Goal: Find contact information: Find contact information

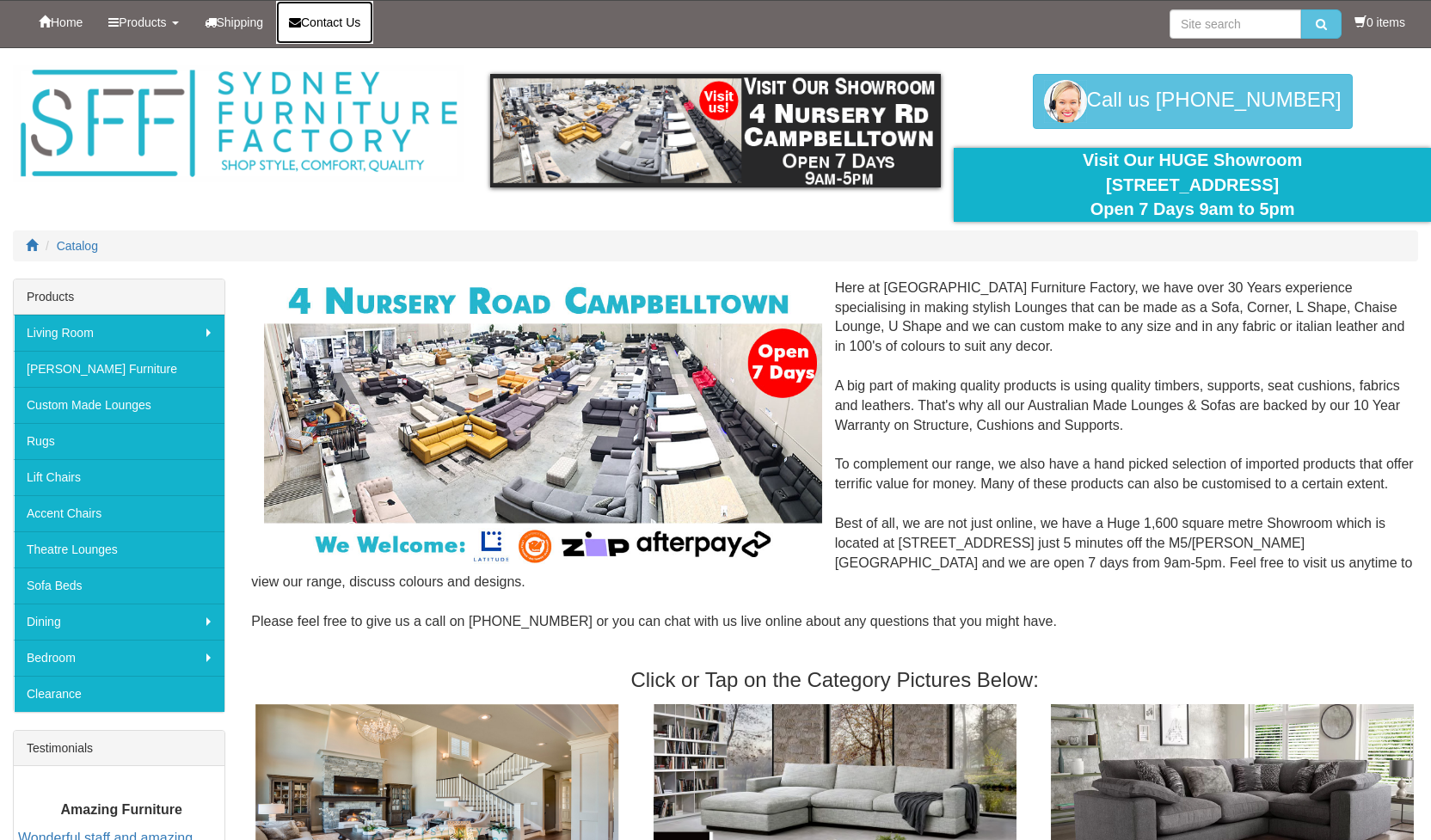
click at [343, 24] on span "Contact Us" at bounding box center [331, 22] width 59 height 14
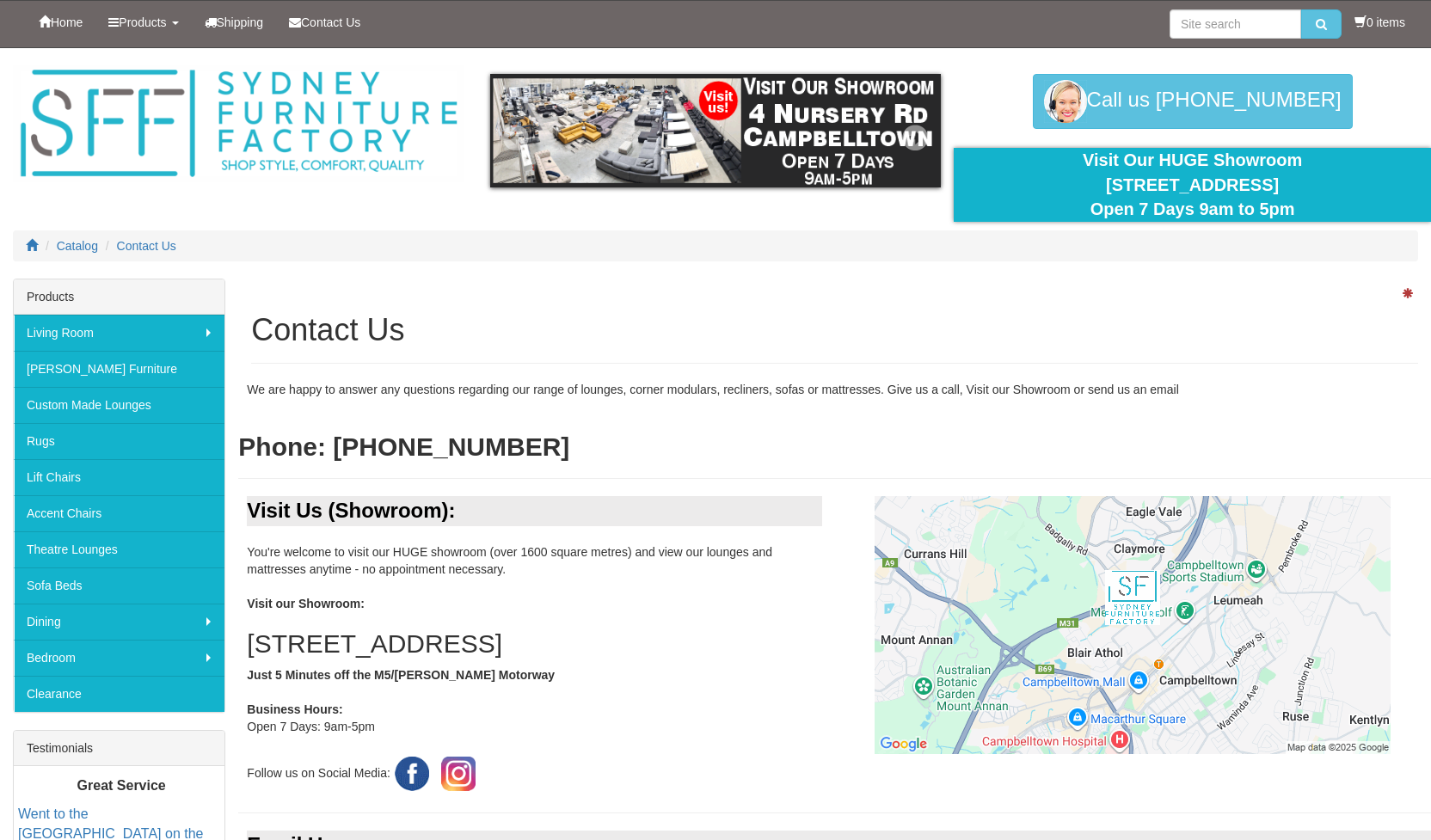
click at [741, 92] on img at bounding box center [716, 131] width 451 height 113
click at [718, 101] on img at bounding box center [716, 131] width 451 height 113
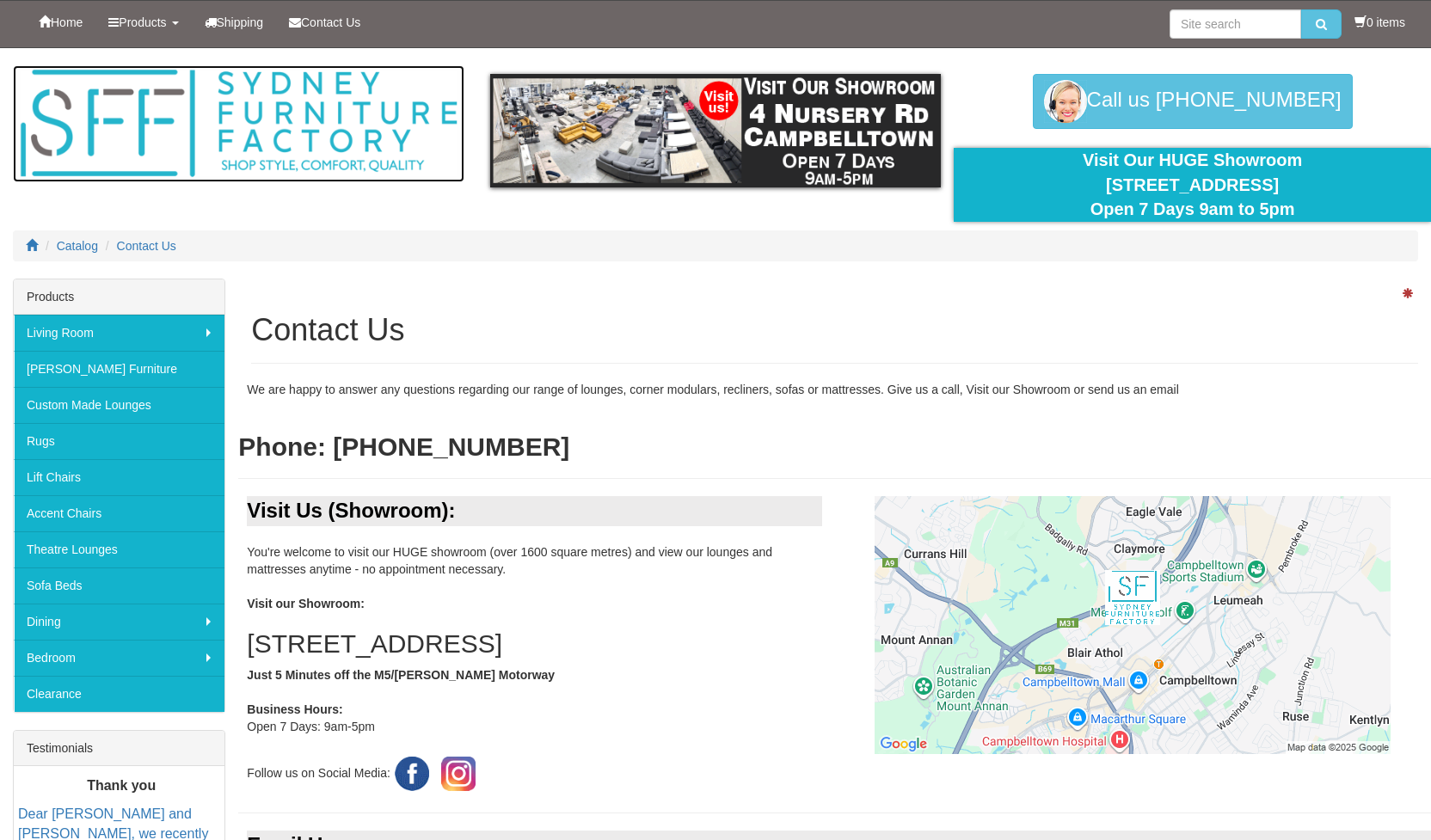
click at [114, 110] on img at bounding box center [238, 124] width 451 height 117
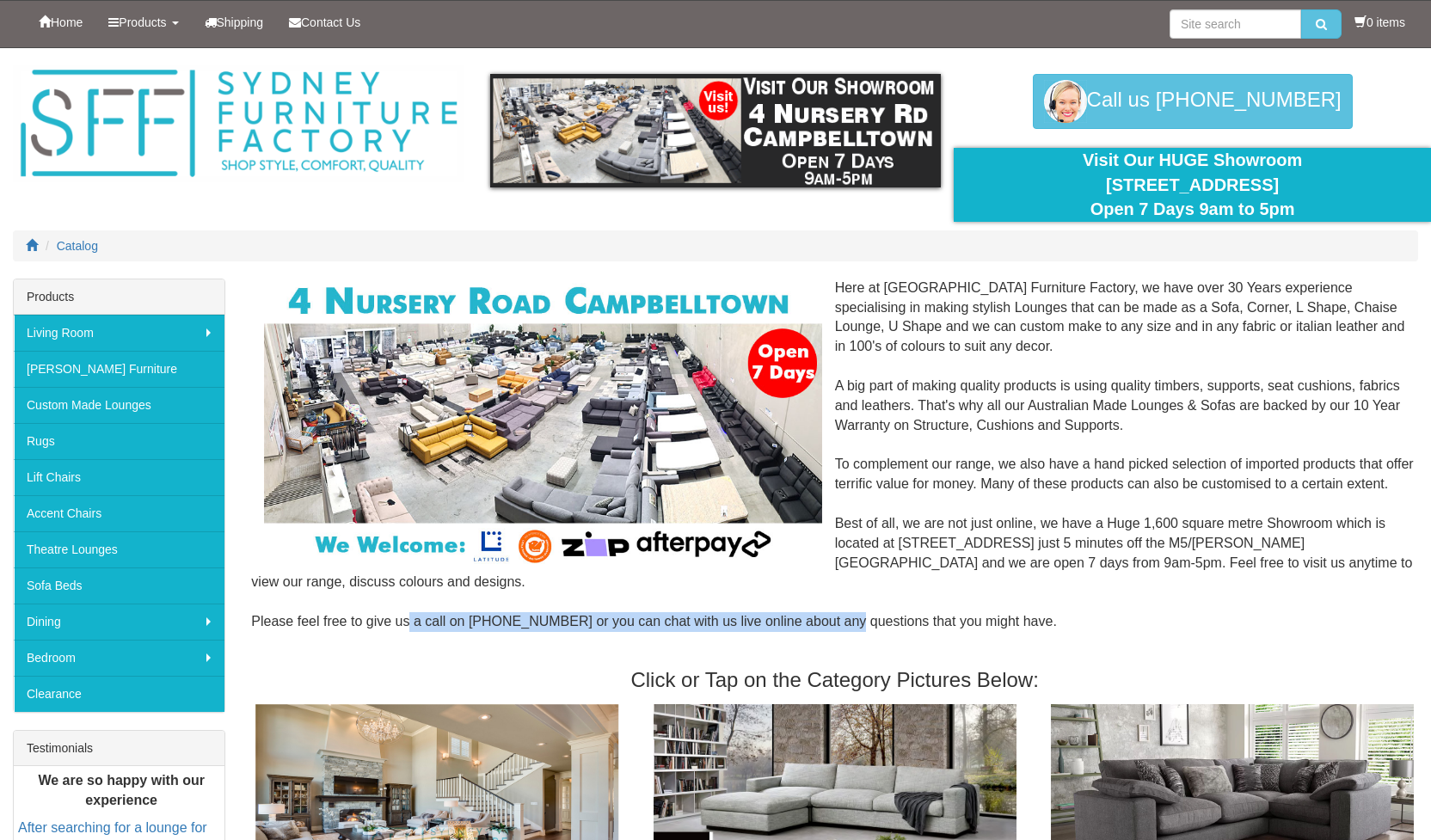
drag, startPoint x: 824, startPoint y: 619, endPoint x: 394, endPoint y: 616, distance: 430.0
click at [394, 616] on div "Here at [GEOGRAPHIC_DATA] Furniture Factory, we have over 30 Years experience s…" at bounding box center [835, 465] width 1167 height 373
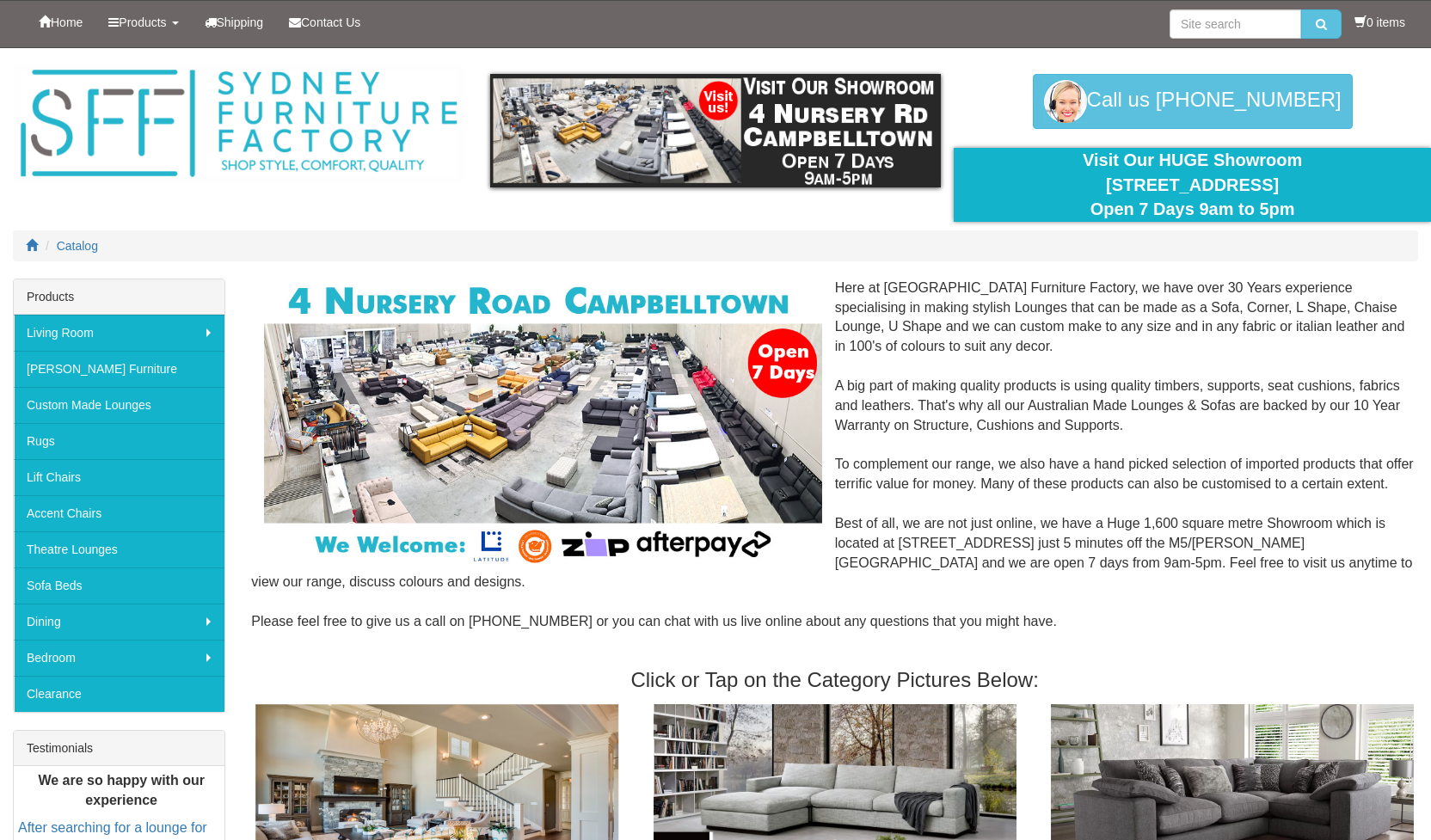
click at [394, 616] on div "Here at [GEOGRAPHIC_DATA] Furniture Factory, we have over 30 Years experience s…" at bounding box center [835, 465] width 1167 height 373
drag, startPoint x: 542, startPoint y: 622, endPoint x: 468, endPoint y: 625, distance: 74.1
click at [468, 625] on div "Here at Sydney Furniture Factory, we have over 30 Years experience specialising…" at bounding box center [835, 465] width 1167 height 373
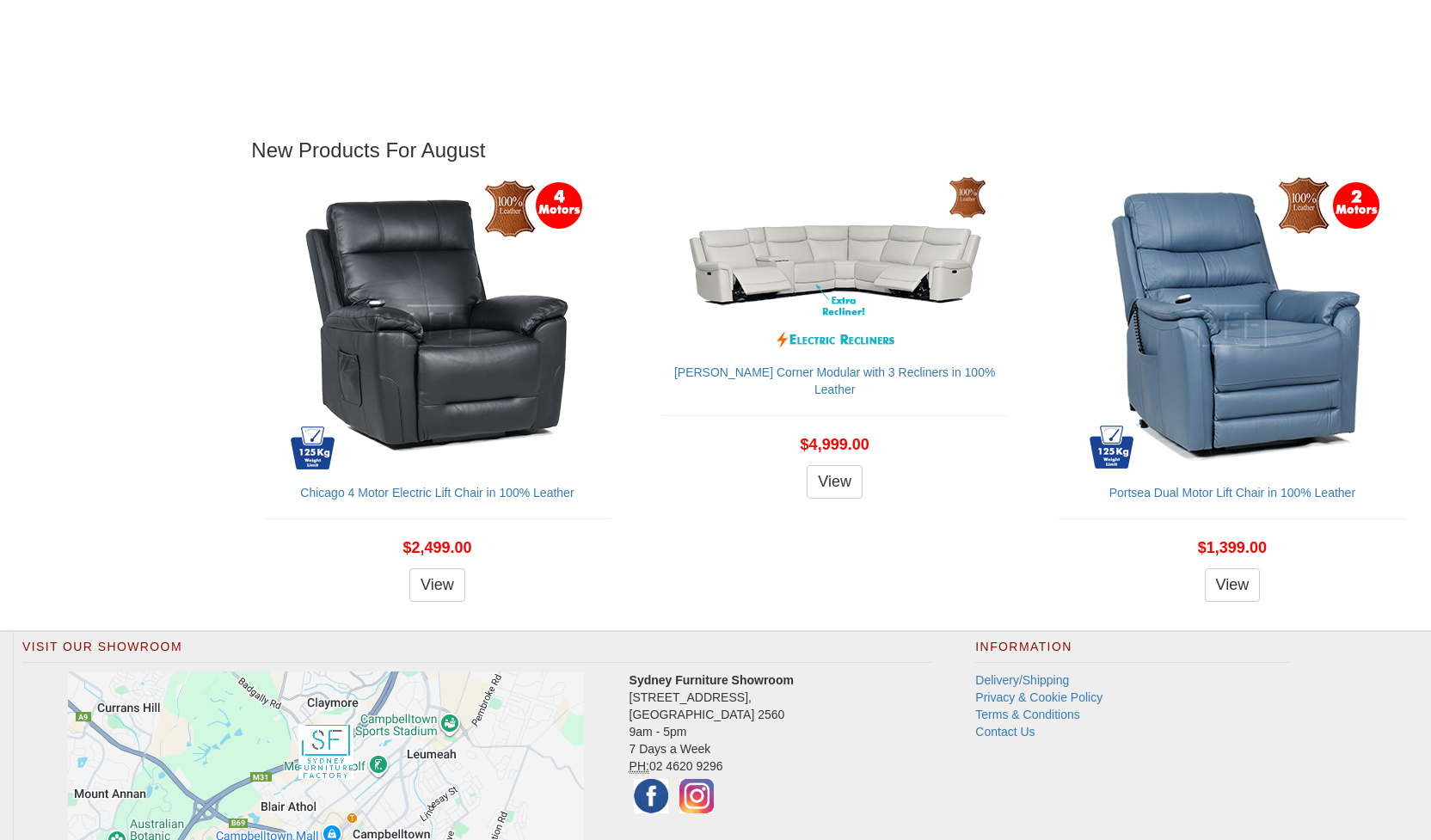
scroll to position [2546, 0]
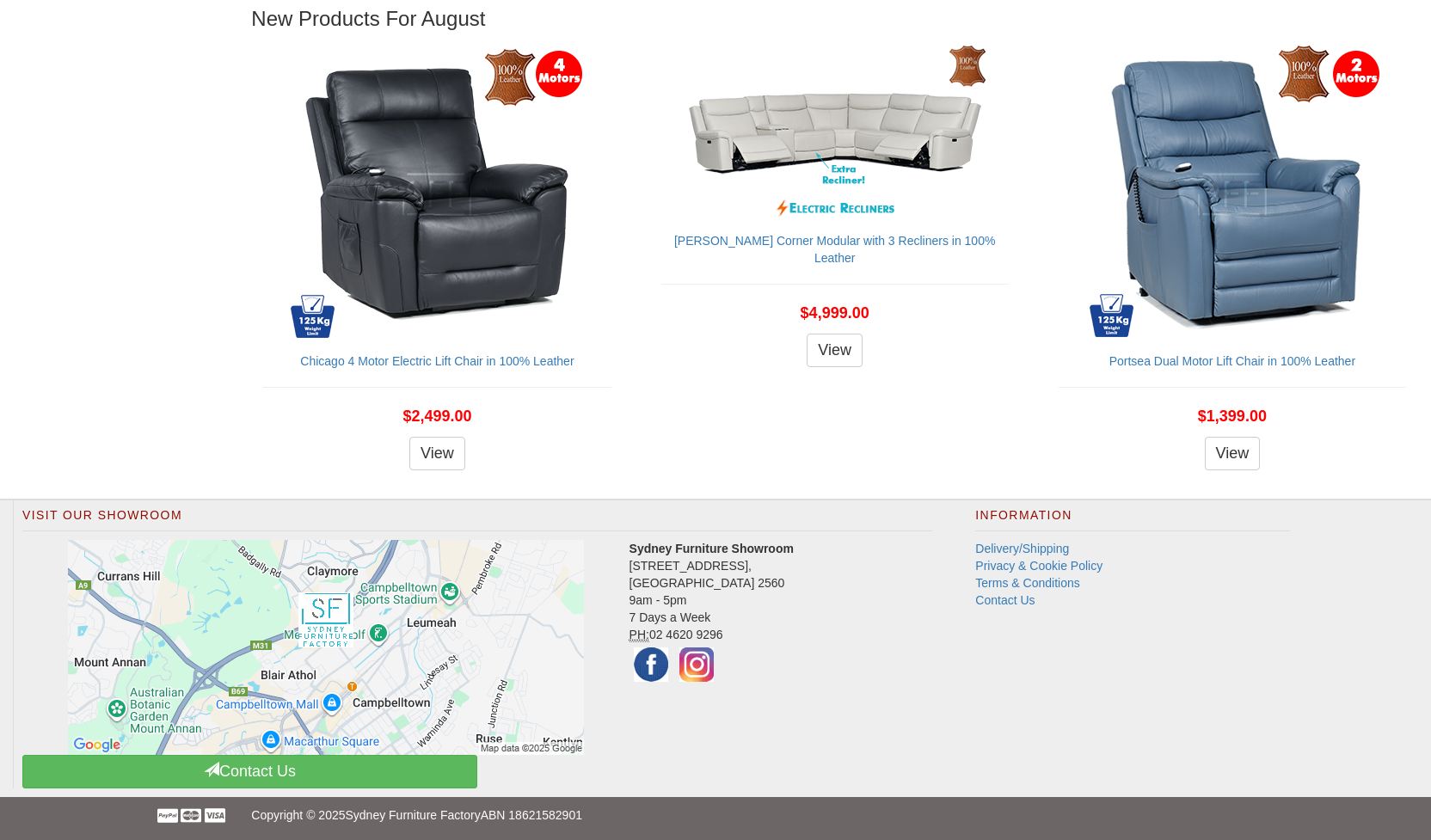
click at [994, 557] on li "Privacy & Cookie Policy" at bounding box center [1132, 565] width 315 height 17
click at [998, 551] on link "Delivery/Shipping" at bounding box center [1022, 548] width 94 height 14
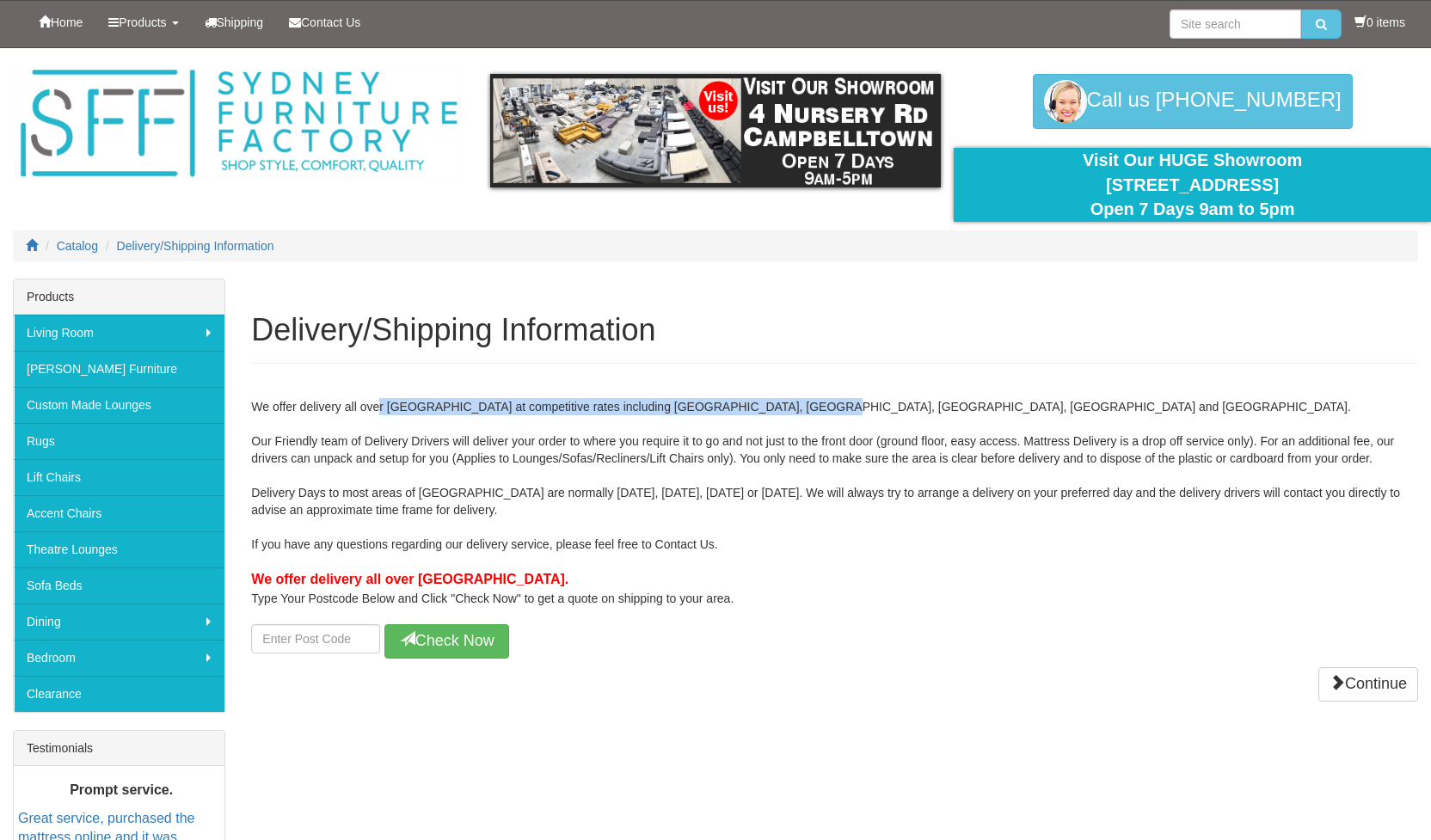
drag, startPoint x: 379, startPoint y: 405, endPoint x: 801, endPoint y: 410, distance: 422.0
click at [801, 410] on div "We offer delivery all over Sydney at competitive rates including Wollongong, Bl…" at bounding box center [835, 520] width 1167 height 278
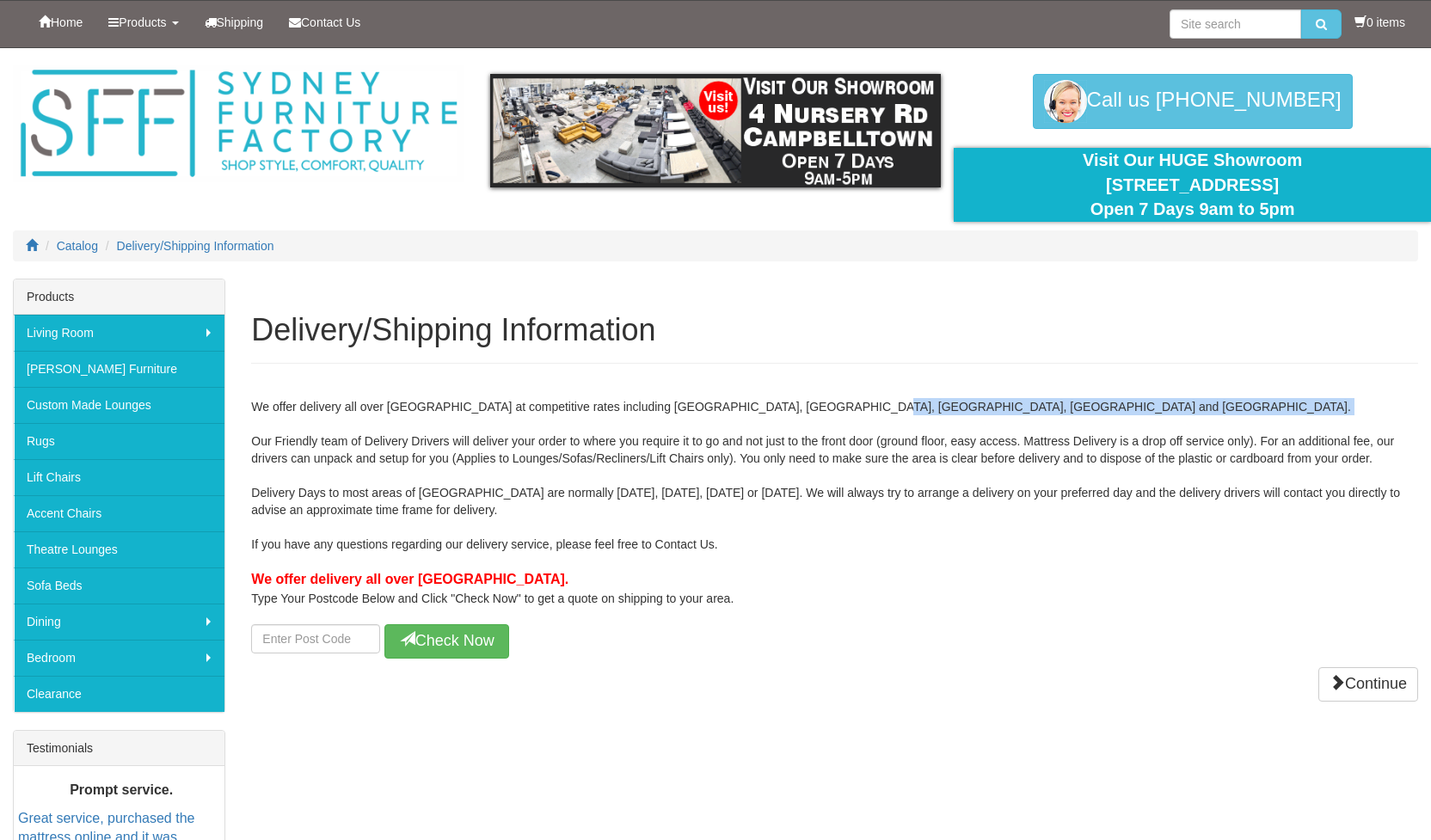
drag, startPoint x: 833, startPoint y: 413, endPoint x: 377, endPoint y: 419, distance: 456.0
click at [377, 419] on div "We offer delivery all over Sydney at competitive rates including Wollongong, Bl…" at bounding box center [835, 520] width 1167 height 278
click at [842, 511] on div "We offer delivery all over Sydney at competitive rates including Wollongong, Bl…" at bounding box center [835, 520] width 1167 height 278
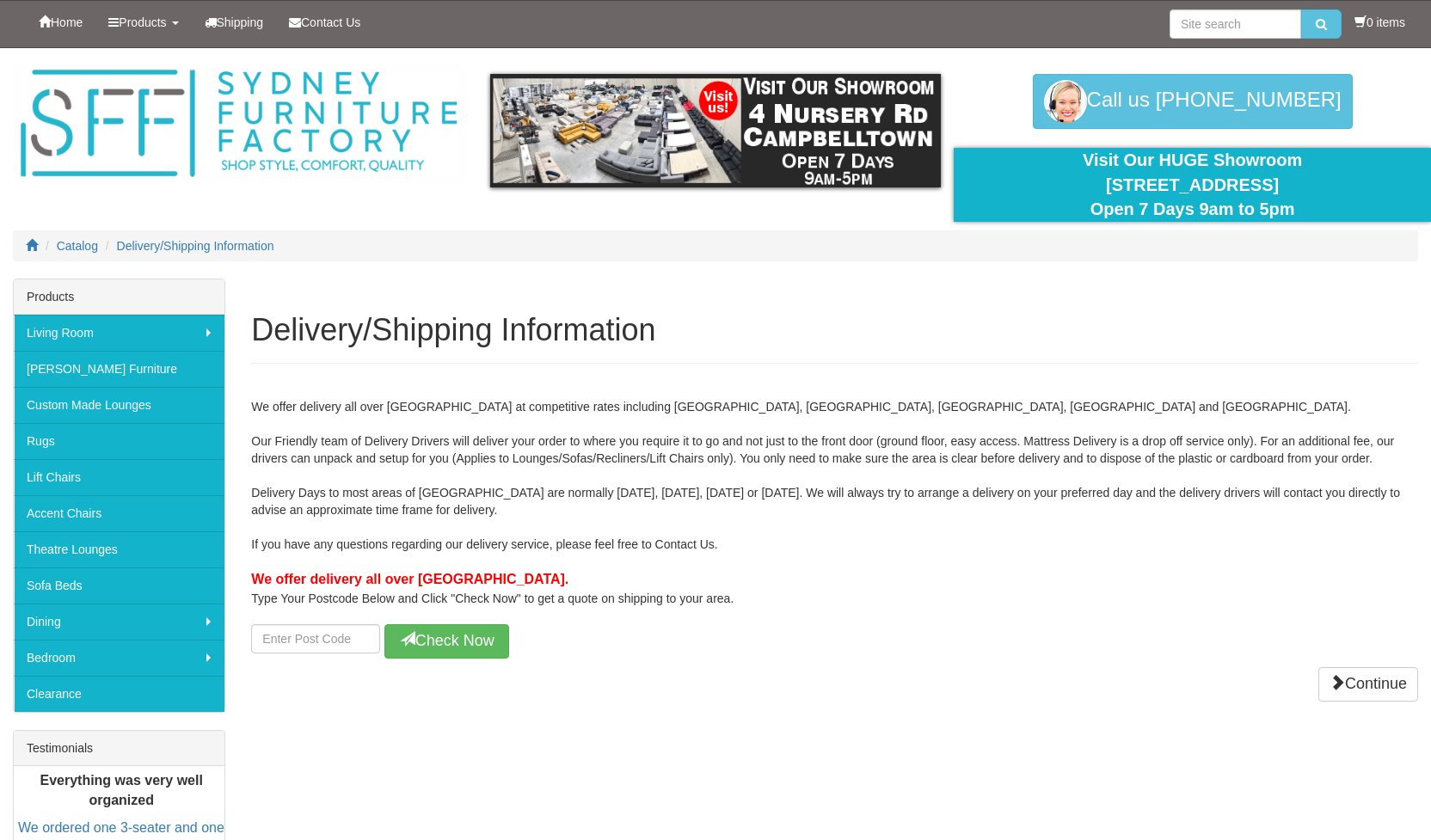
click at [1100, 102] on div "Call us 02 4620 9296 02 4620 9296" at bounding box center [1192, 101] width 478 height 55
click at [1093, 100] on div "Call us 02 4620 9296 02 4620 9296" at bounding box center [1192, 101] width 478 height 55
click at [1092, 100] on div "Call us 02 4620 9296 02 4620 9296" at bounding box center [1192, 101] width 478 height 55
click at [1094, 102] on div "Call us 02 4620 9296 02 4620 9296" at bounding box center [1192, 101] width 478 height 55
click at [1093, 102] on div "Call us 02 4620 9296 02 4620 9296" at bounding box center [1192, 101] width 478 height 55
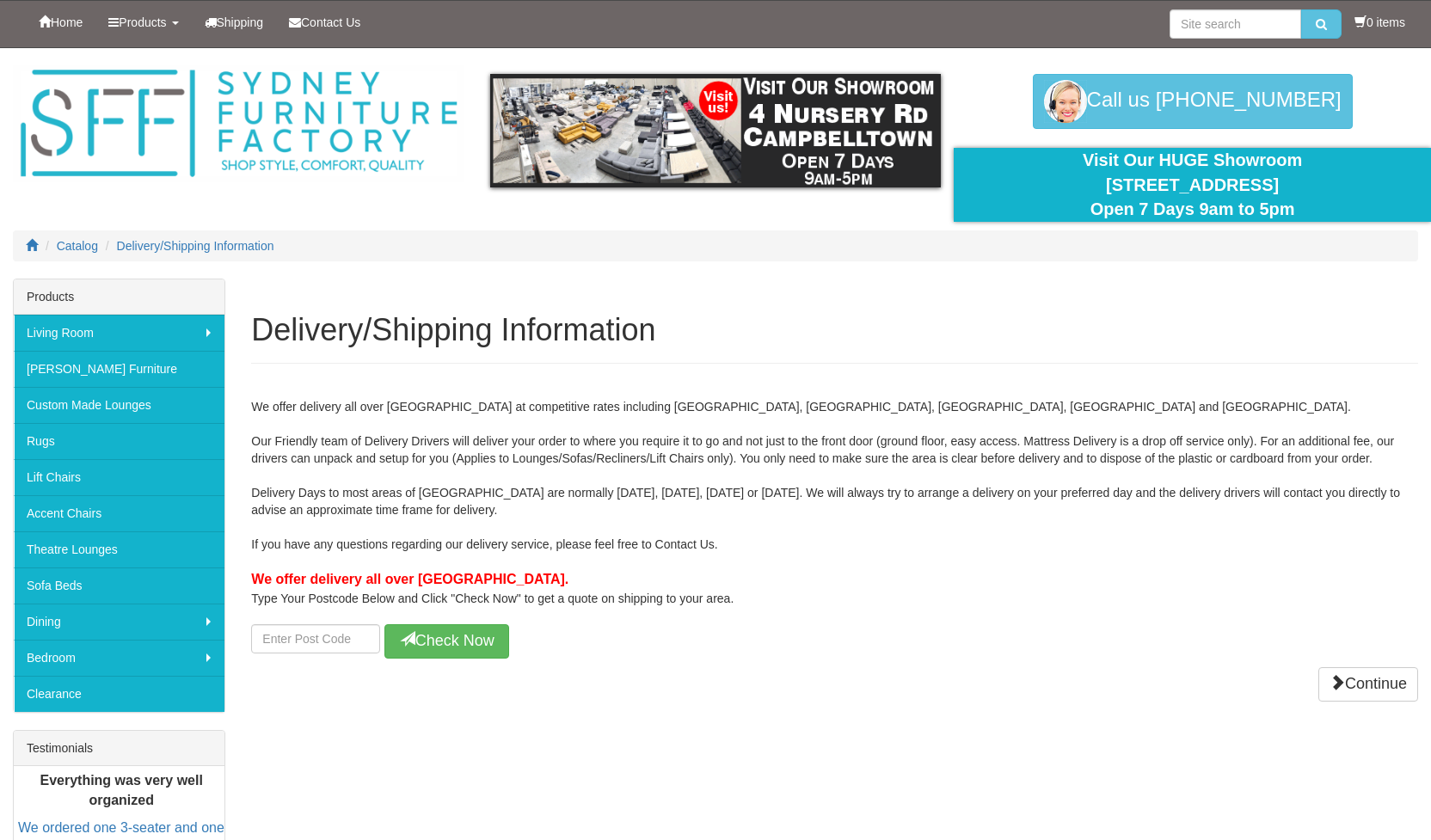
click at [827, 523] on div "We offer delivery all over Sydney at competitive rates including Wollongong, Bl…" at bounding box center [835, 520] width 1167 height 278
